Goal: Information Seeking & Learning: Learn about a topic

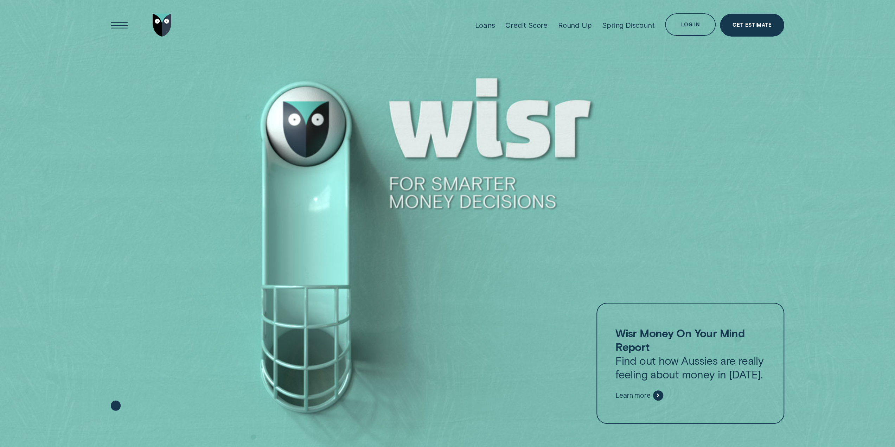
click at [482, 21] on div "Loans" at bounding box center [485, 25] width 20 height 9
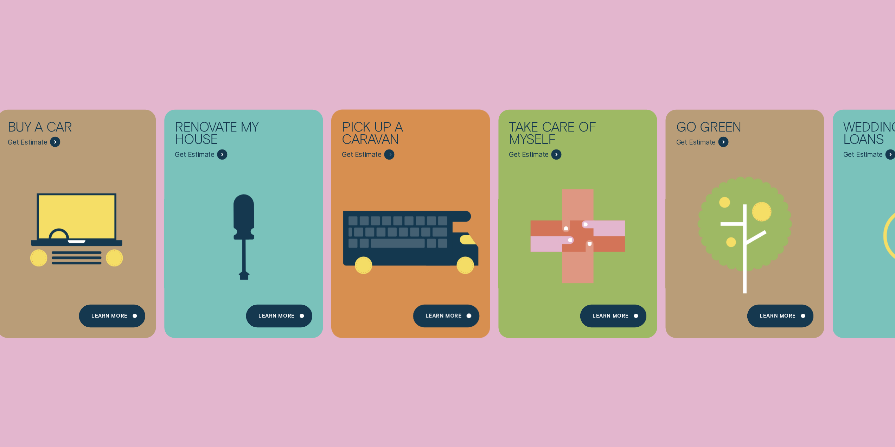
scroll to position [141, 0]
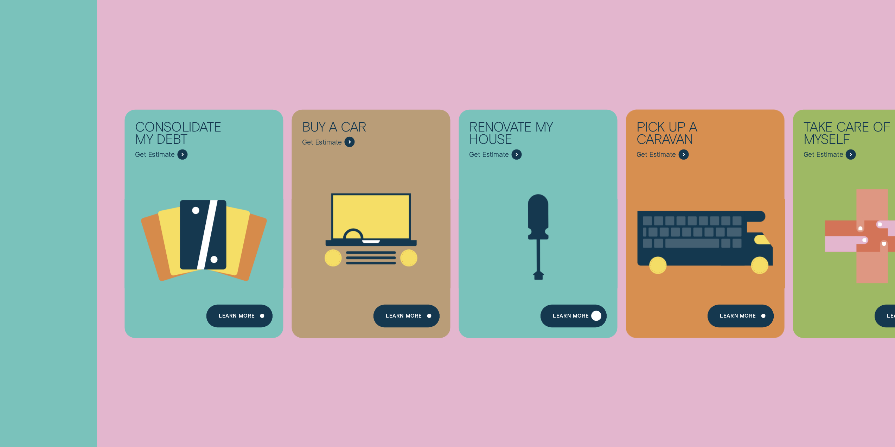
click at [570, 315] on div "Learn more" at bounding box center [571, 317] width 36 height 5
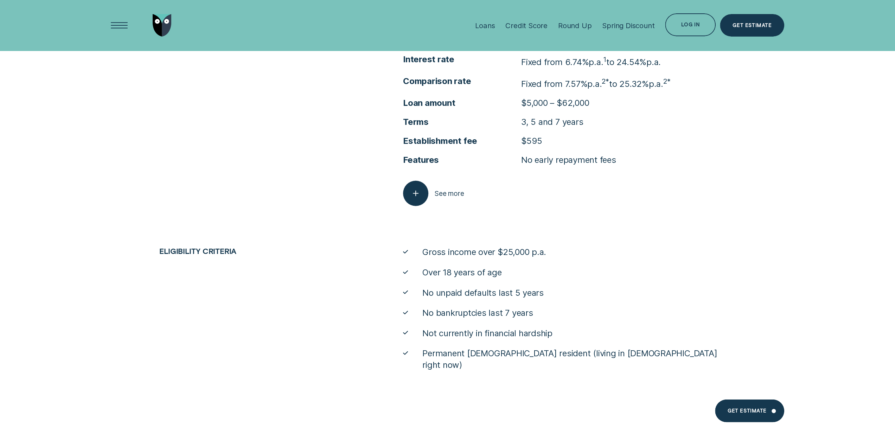
scroll to position [1653, 0]
